Goal: Task Accomplishment & Management: Manage account settings

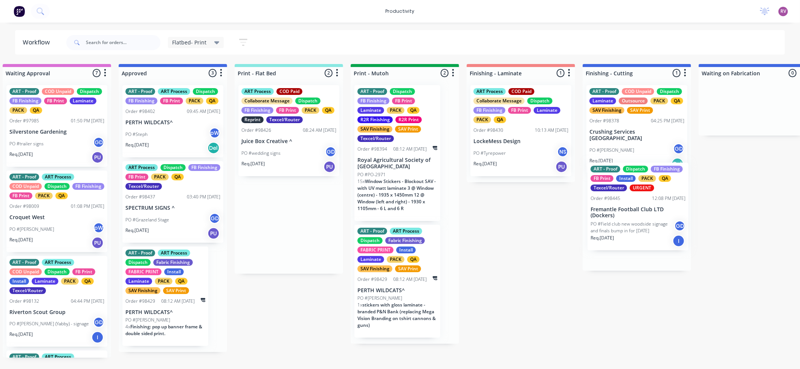
drag, startPoint x: 293, startPoint y: 244, endPoint x: 628, endPoint y: 229, distance: 334.8
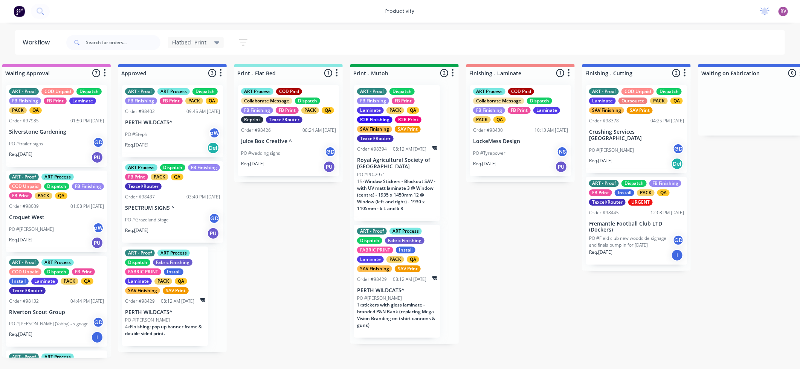
scroll to position [0, 14]
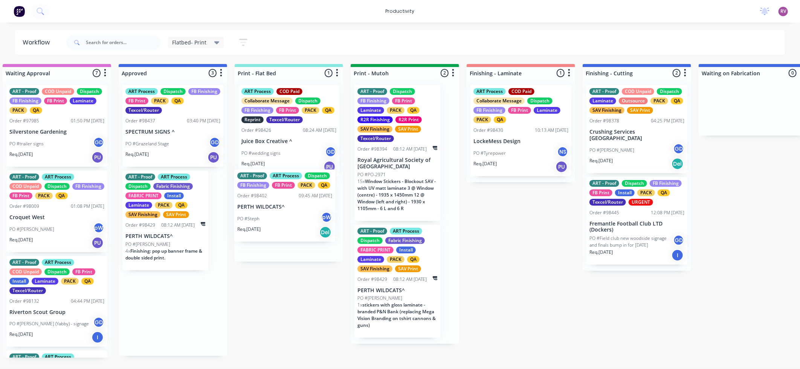
drag, startPoint x: 177, startPoint y: 126, endPoint x: 295, endPoint y: 210, distance: 144.5
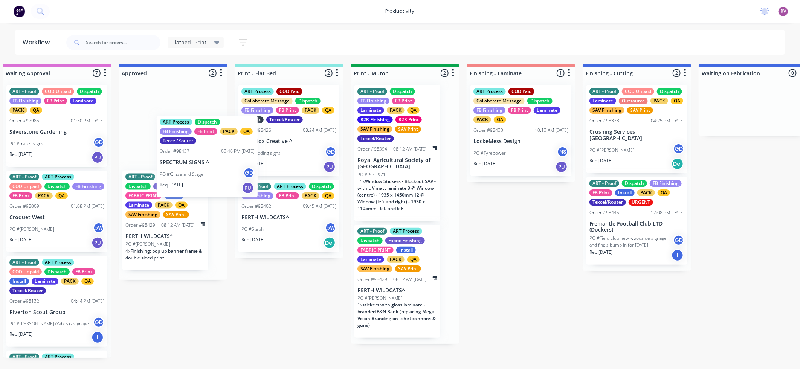
scroll to position [0, 13]
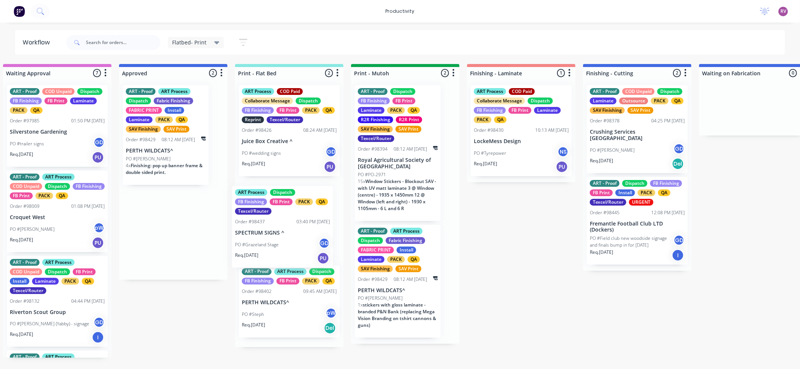
drag, startPoint x: 221, startPoint y: 176, endPoint x: 297, endPoint y: 246, distance: 103.1
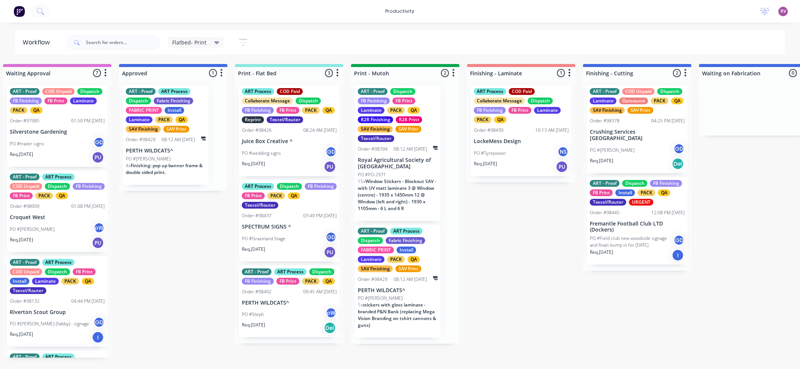
click at [296, 250] on div "Req. [DATE] PU" at bounding box center [289, 252] width 95 height 13
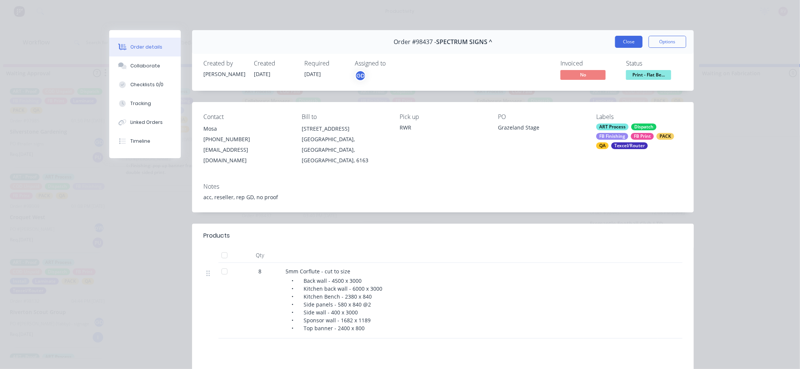
click at [630, 43] on button "Close" at bounding box center [628, 42] width 27 height 12
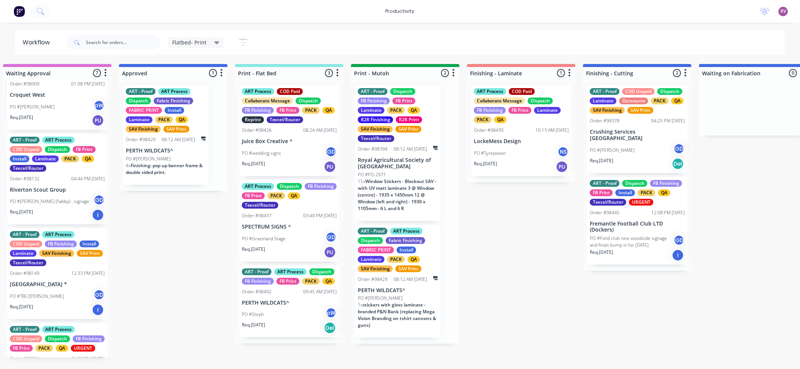
scroll to position [0, 0]
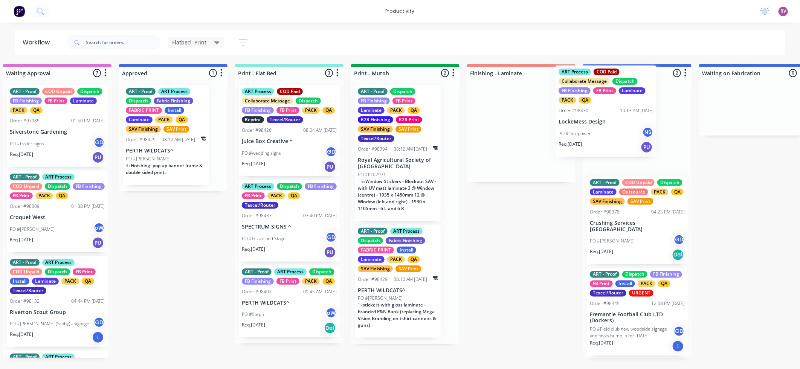
drag, startPoint x: 527, startPoint y: 146, endPoint x: 617, endPoint y: 125, distance: 92.8
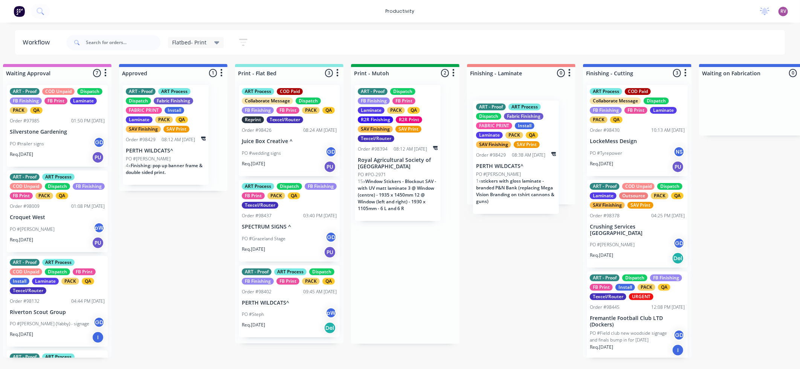
drag, startPoint x: 394, startPoint y: 298, endPoint x: 520, endPoint y: 172, distance: 178.4
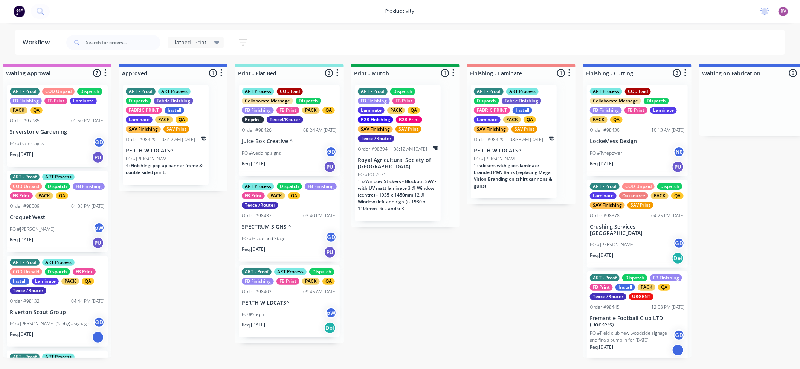
click at [295, 328] on div "Req. [DATE] Del" at bounding box center [289, 328] width 95 height 13
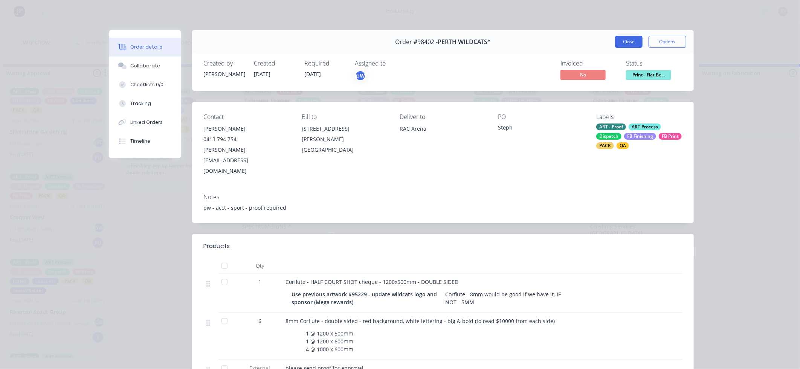
click at [634, 40] on button "Close" at bounding box center [628, 42] width 27 height 12
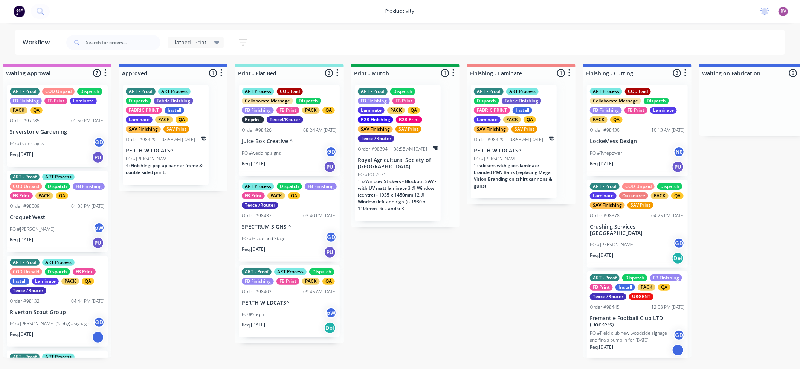
click at [188, 158] on div "PO #[PERSON_NAME]" at bounding box center [166, 159] width 80 height 7
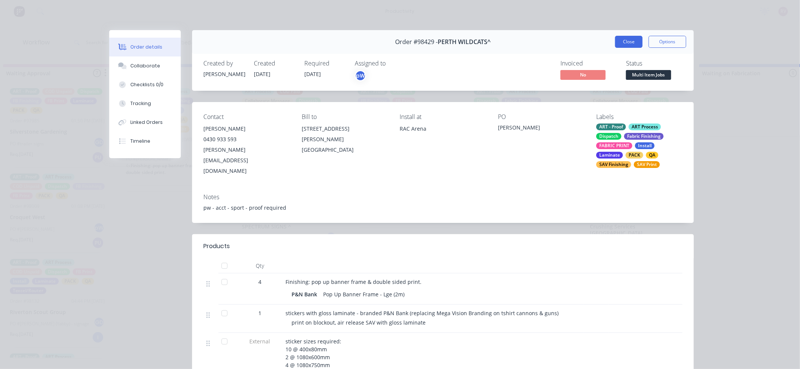
click at [625, 43] on button "Close" at bounding box center [628, 42] width 27 height 12
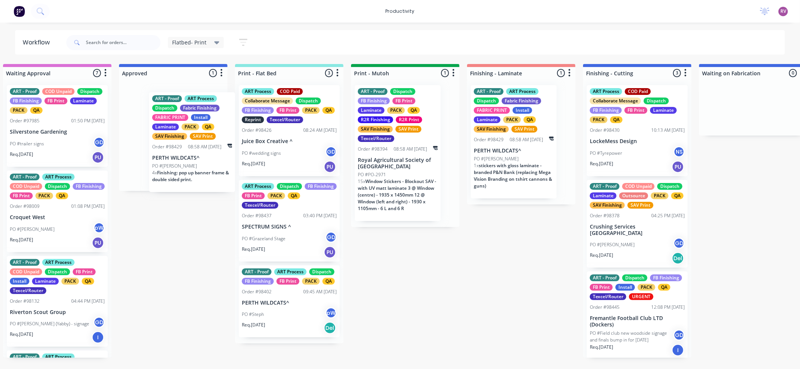
scroll to position [0, 12]
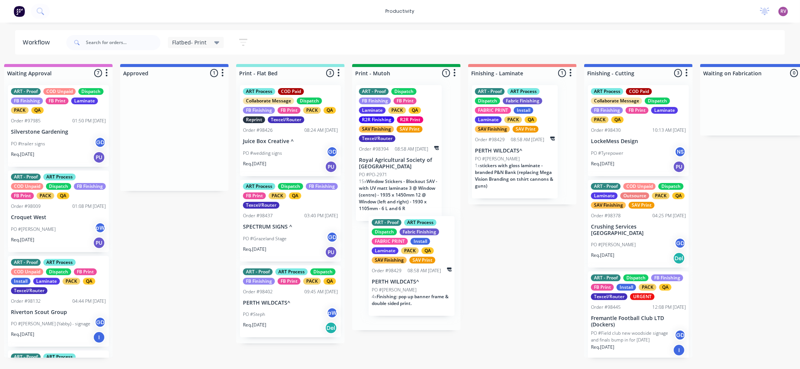
drag, startPoint x: 181, startPoint y: 156, endPoint x: 430, endPoint y: 288, distance: 281.2
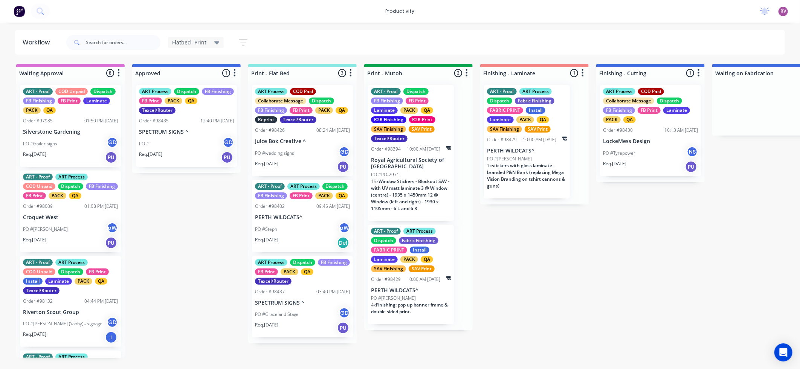
click at [188, 147] on div "PO # GD" at bounding box center [186, 144] width 95 height 14
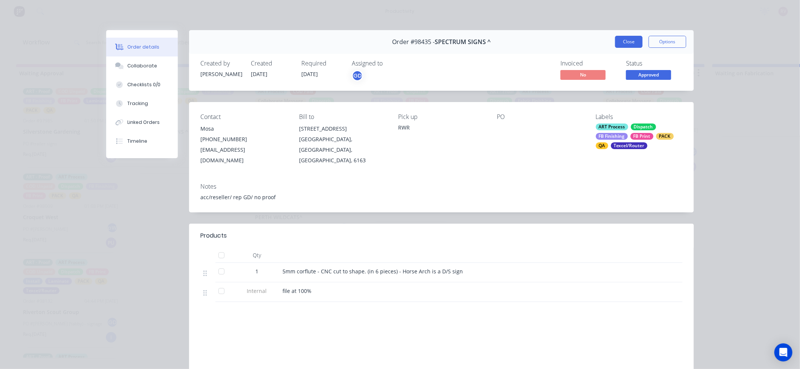
click at [627, 45] on button "Close" at bounding box center [628, 42] width 27 height 12
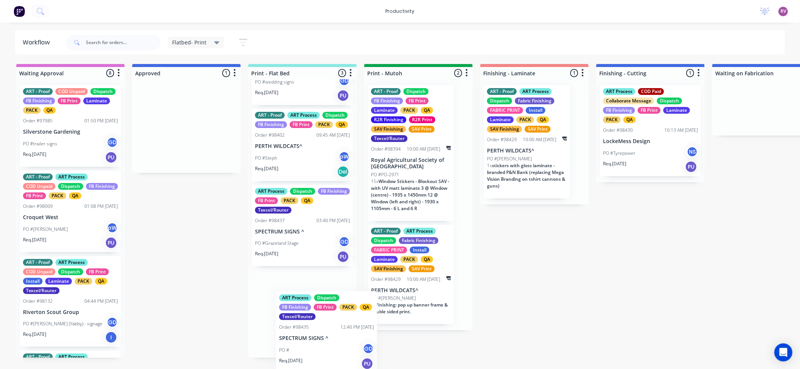
scroll to position [74, 0]
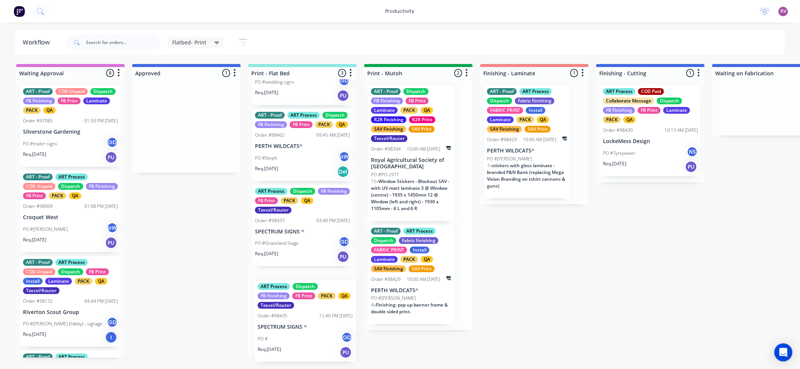
drag, startPoint x: 175, startPoint y: 149, endPoint x: 296, endPoint y: 347, distance: 232.1
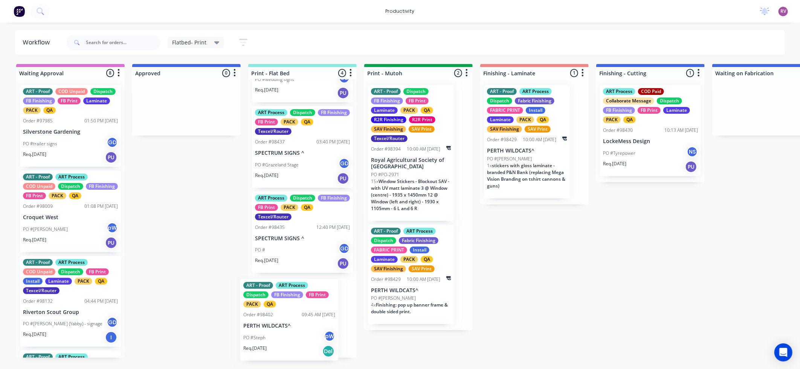
drag, startPoint x: 307, startPoint y: 159, endPoint x: 299, endPoint y: 337, distance: 178.4
click at [299, 337] on div "ART Process COD Paid Collaborate Message Dispatch FB Finishing FB Print PACK QA…" at bounding box center [302, 218] width 108 height 279
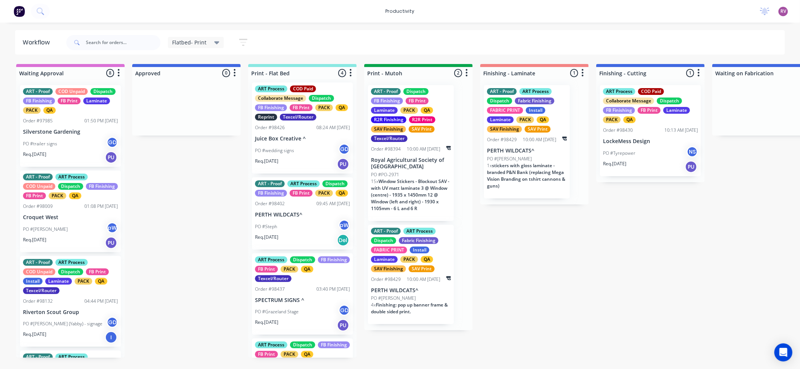
scroll to position [0, 0]
